Goal: Communication & Community: Share content

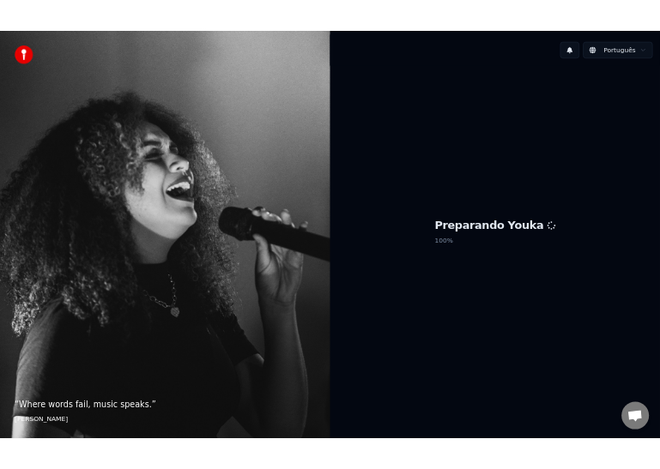
scroll to position [1961, 0]
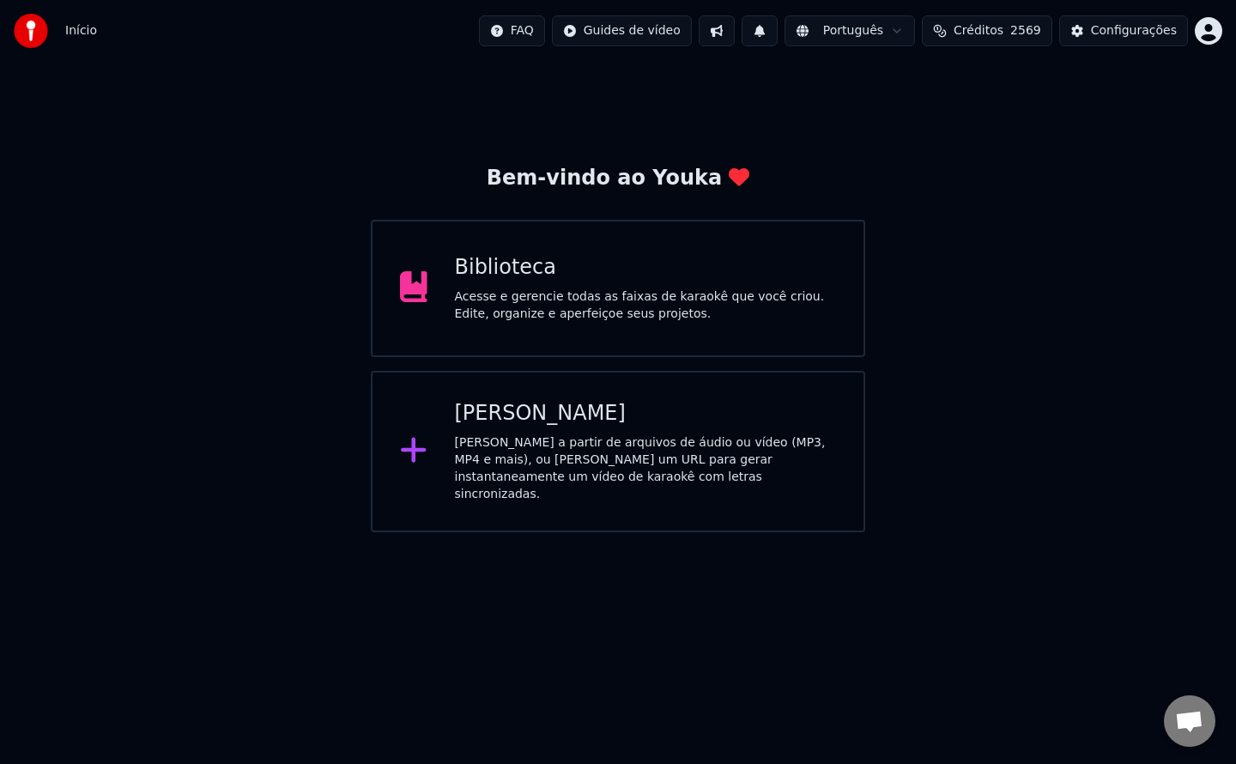
click at [448, 330] on div "Biblioteca Acesse e gerencie todas as faixas de karaokê que você criou. Edite, …" at bounding box center [618, 288] width 494 height 137
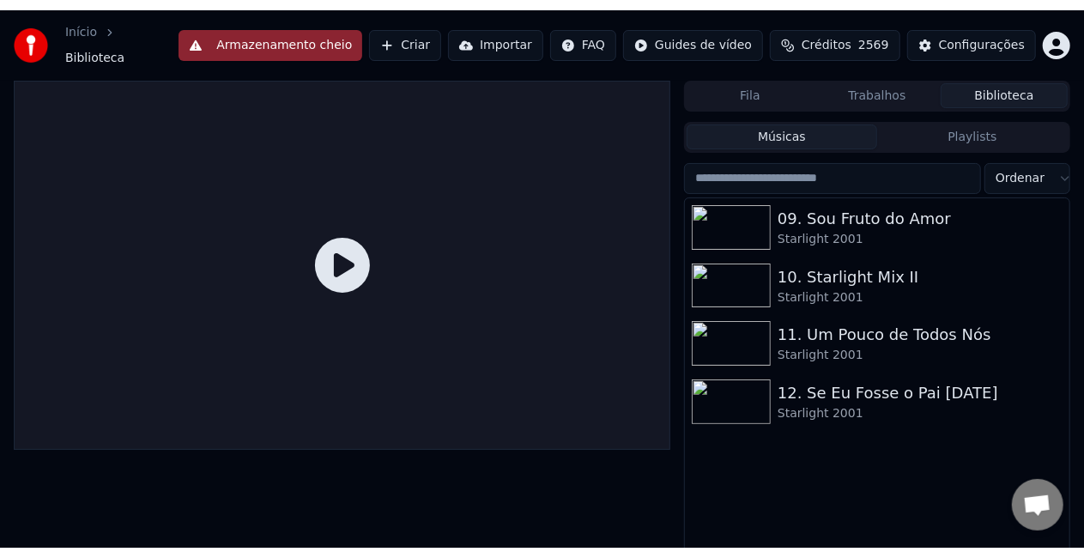
scroll to position [2090, 0]
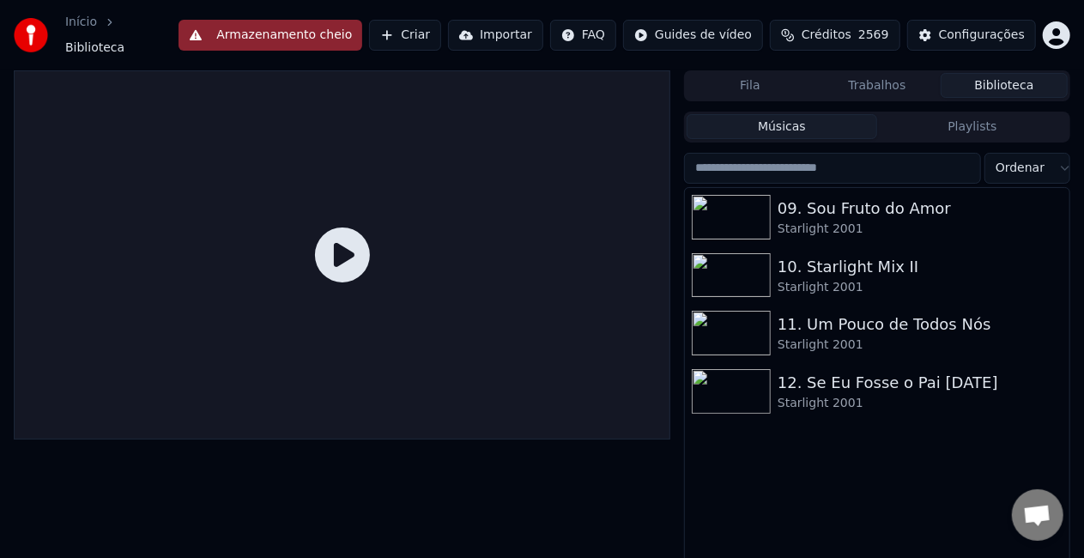
click at [1040, 508] on span "Open chat" at bounding box center [1037, 517] width 28 height 24
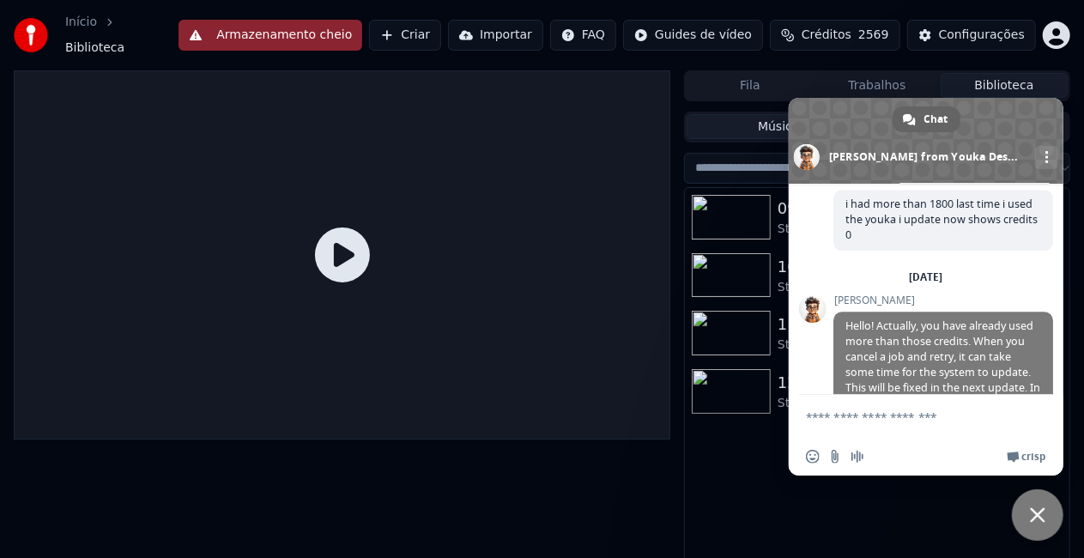
scroll to position [2413, 0]
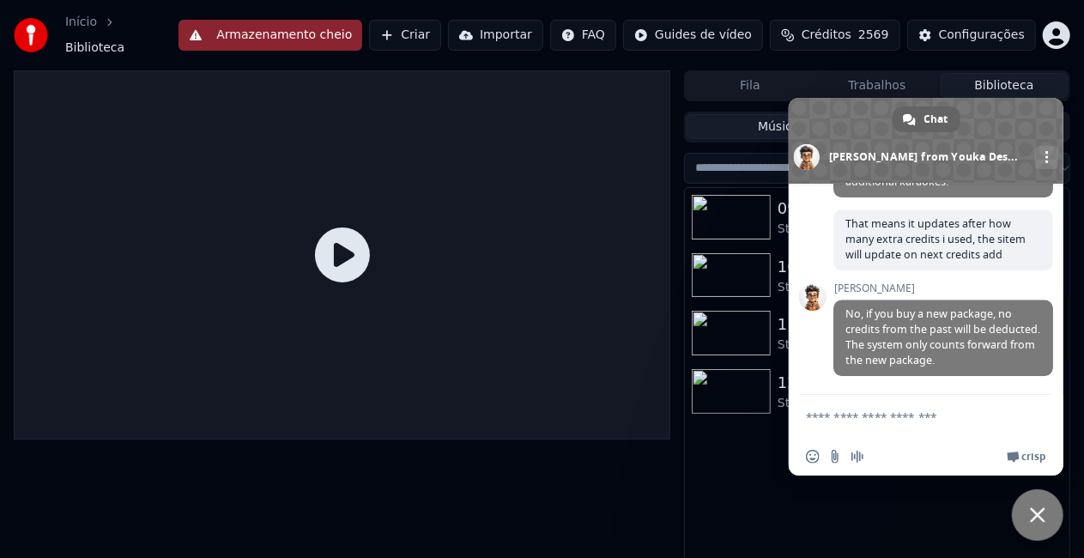
click at [837, 458] on input "Send a file" at bounding box center [835, 457] width 14 height 14
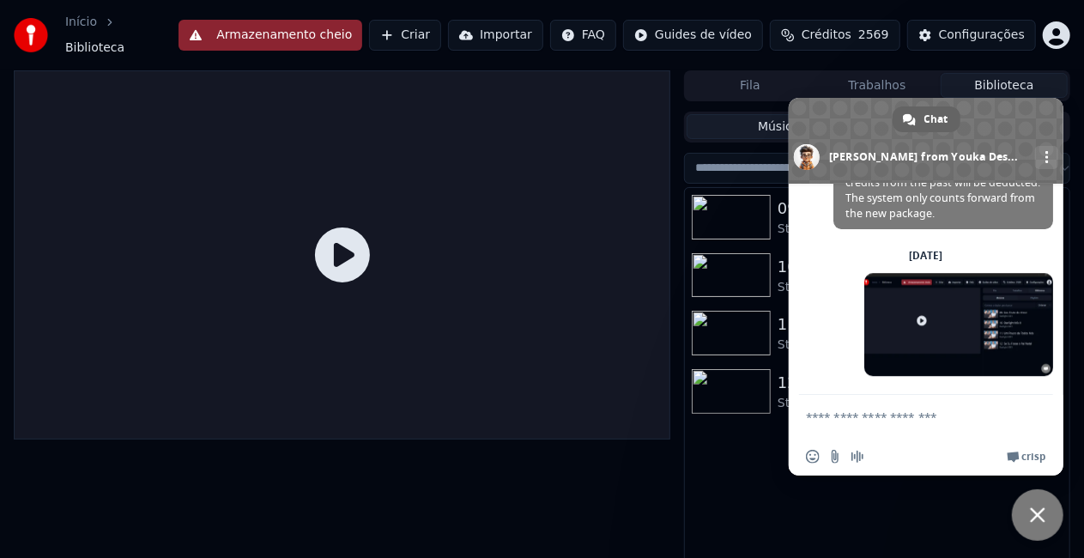
scroll to position [2559, 0]
click at [866, 414] on textarea "Compose your message..." at bounding box center [909, 416] width 206 height 43
type textarea "**********"
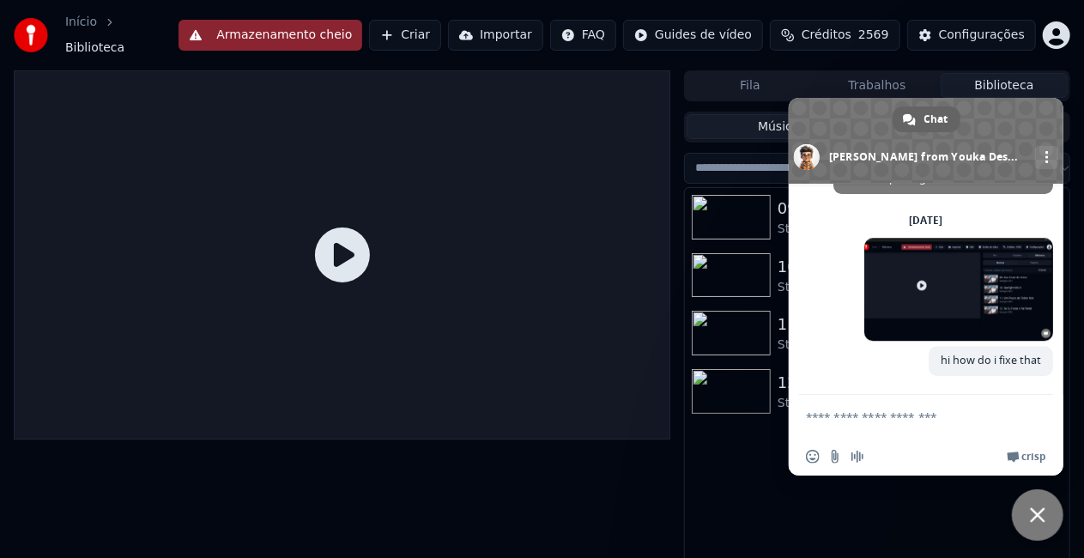
scroll to position [2595, 0]
click at [295, 29] on button "Armazenamento cheio" at bounding box center [270, 35] width 184 height 31
click at [297, 34] on button "Armazenamento cheio" at bounding box center [270, 35] width 184 height 31
click at [934, 419] on textarea "Compose your message..." at bounding box center [909, 416] width 206 height 43
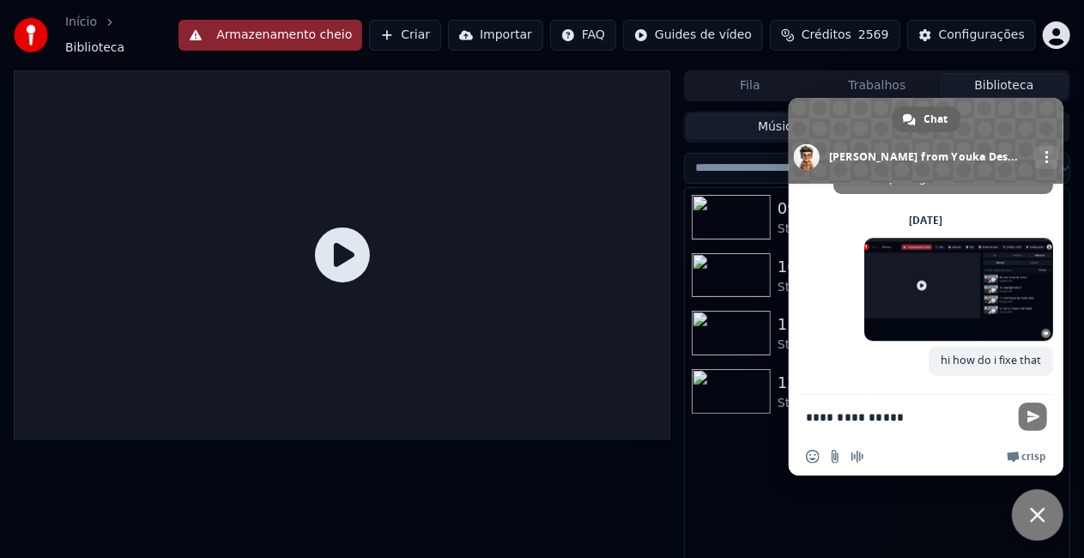
type textarea "**********"
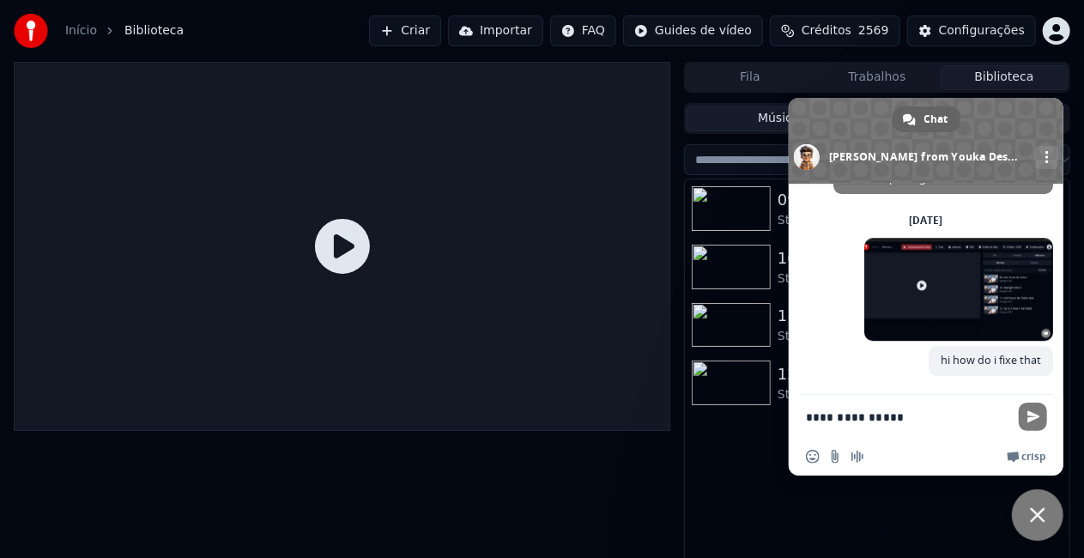
click at [1030, 419] on span "Send" at bounding box center [1033, 416] width 13 height 13
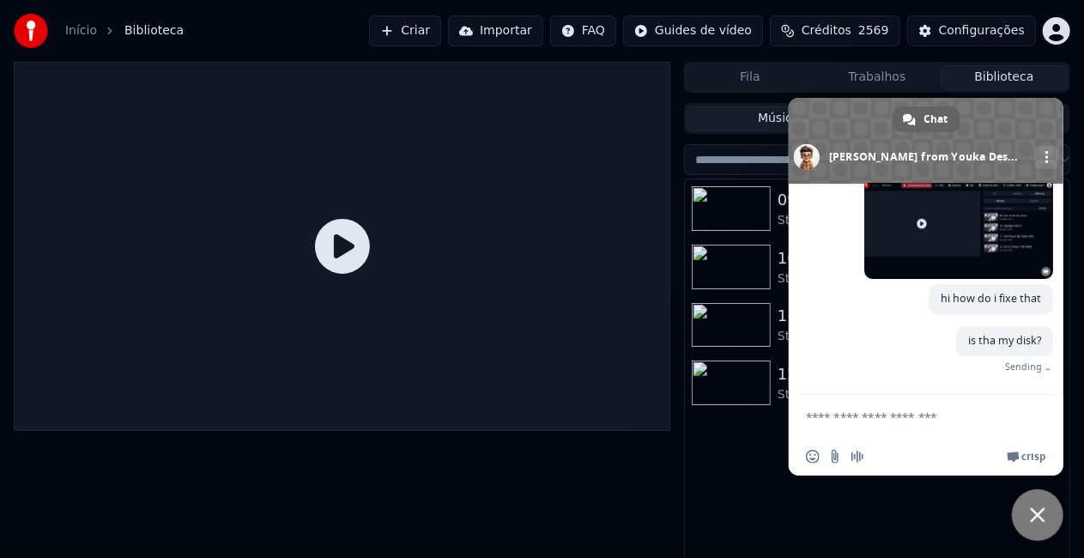
scroll to position [2631, 0]
